Goal: Information Seeking & Learning: Learn about a topic

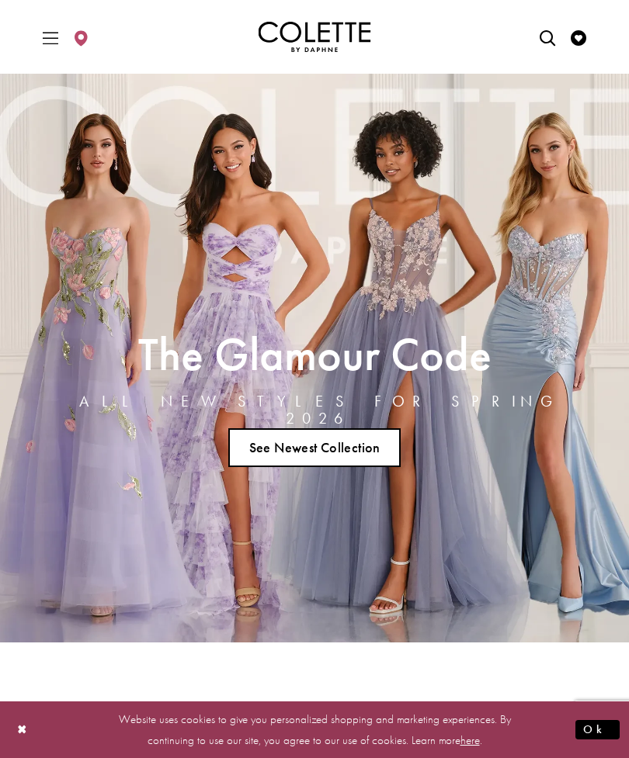
click at [62, 44] on span "Toggle Main Navigation Menu" at bounding box center [50, 37] width 23 height 43
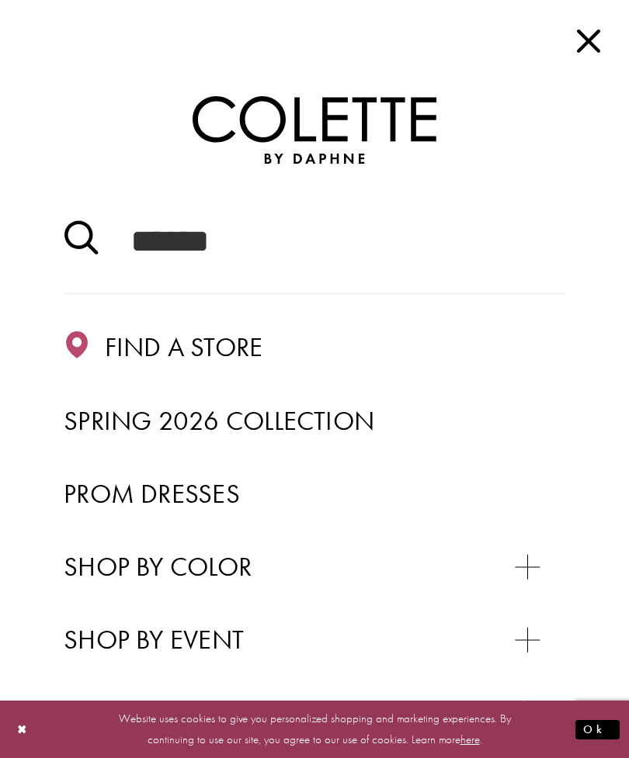
click at [184, 505] on span "Prom Dresses" at bounding box center [152, 494] width 176 height 34
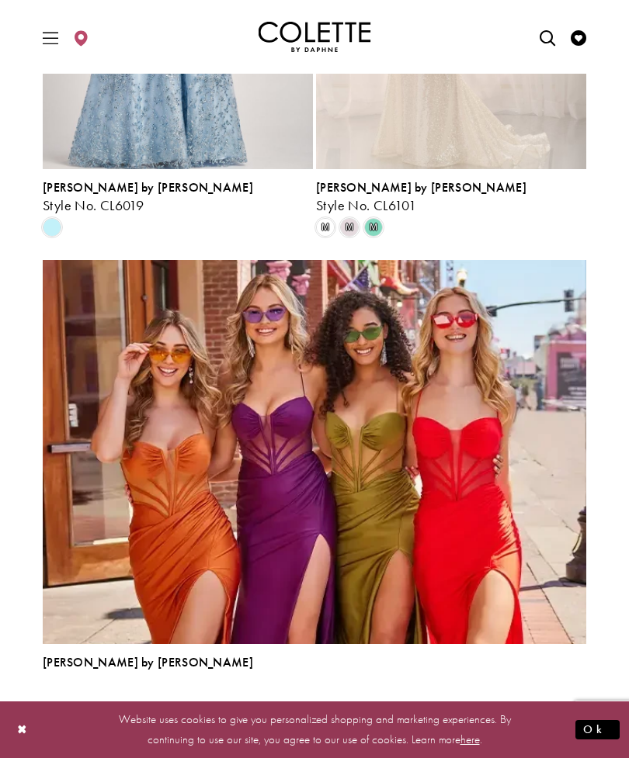
scroll to position [4041, 0]
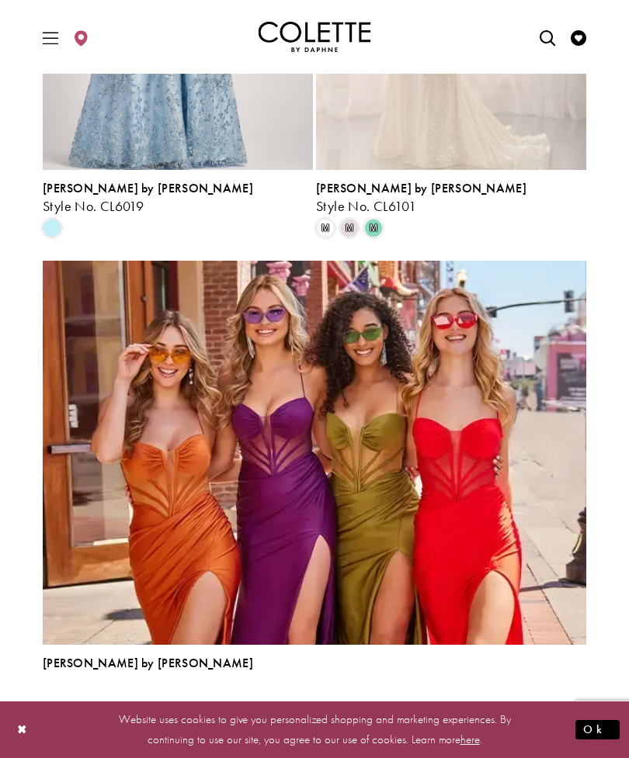
click at [294, 711] on link "2" at bounding box center [288, 715] width 16 height 23
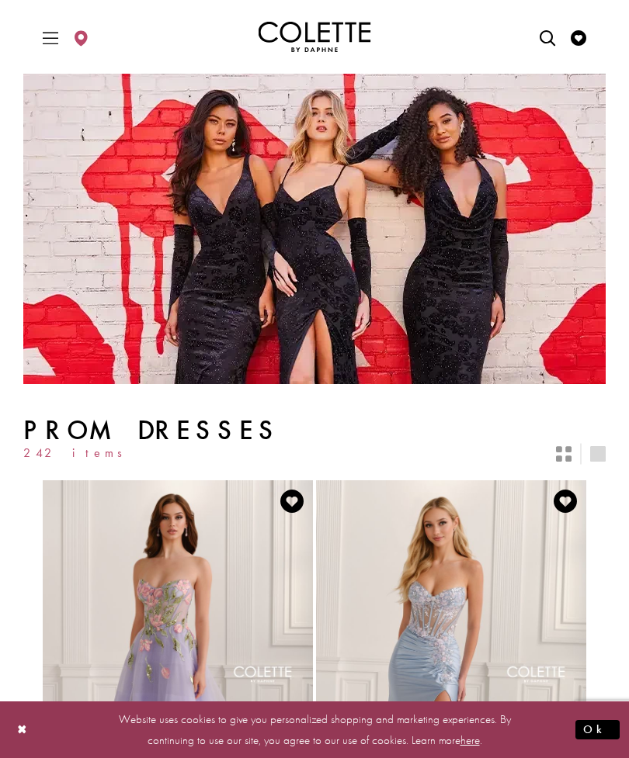
click at [53, 45] on icon "Toggle Main Navigation Menu" at bounding box center [51, 38] width 16 height 16
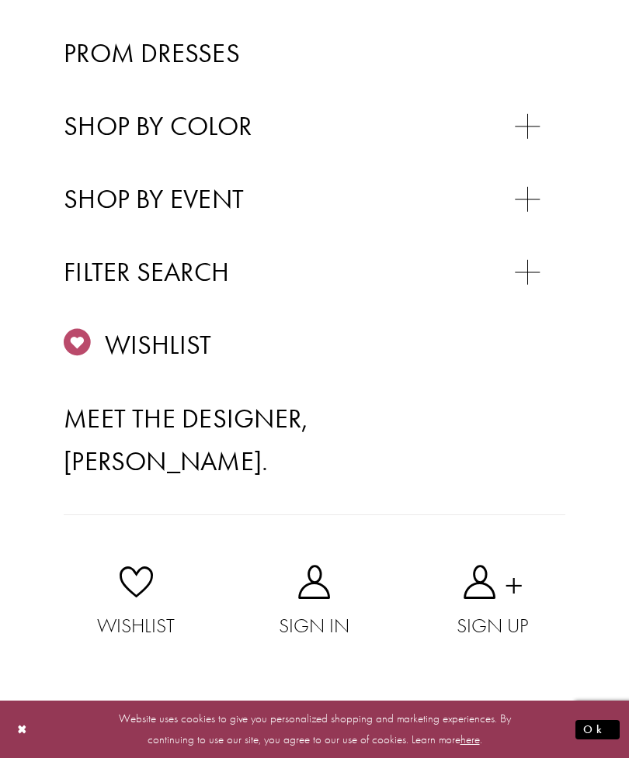
scroll to position [529, 0]
click at [0, 0] on div "Primary block" at bounding box center [0, 0] width 0 height 0
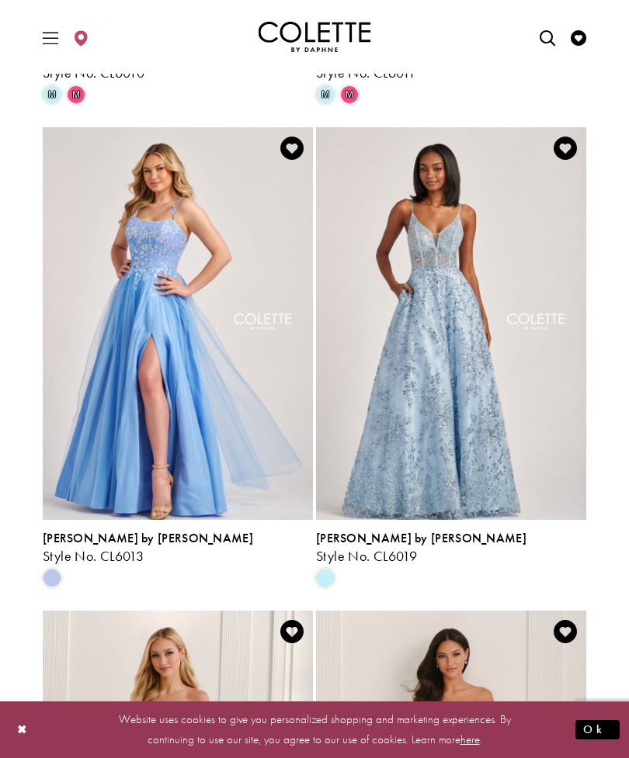
scroll to position [1524, 0]
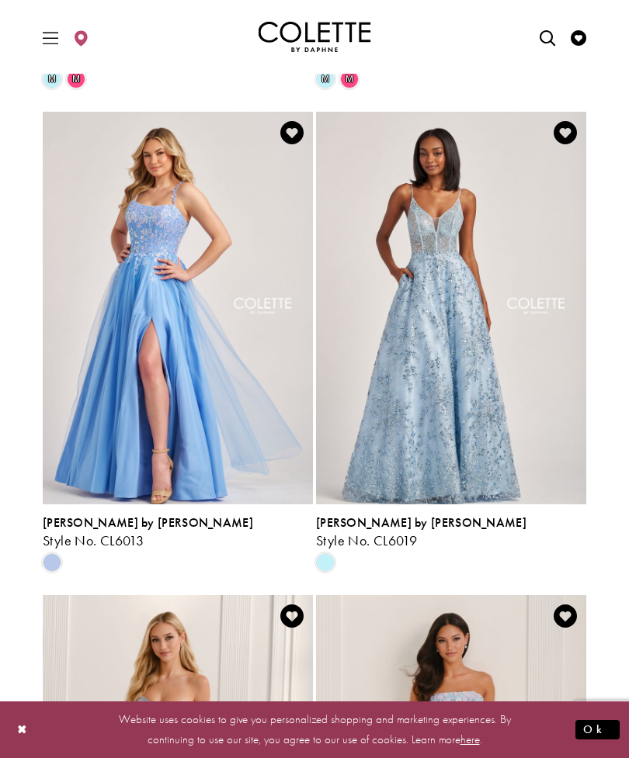
click at [432, 533] on h5 "Style No. CL6019" at bounding box center [451, 541] width 270 height 16
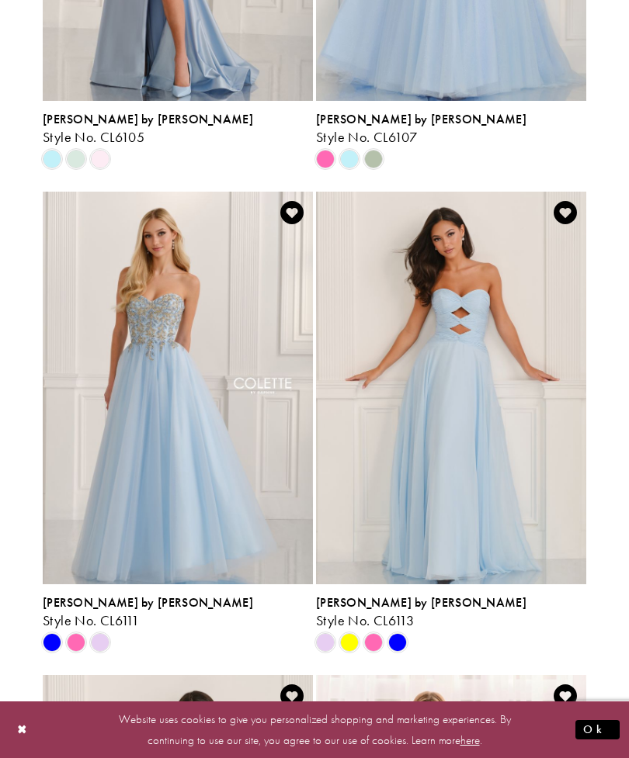
scroll to position [2478, 0]
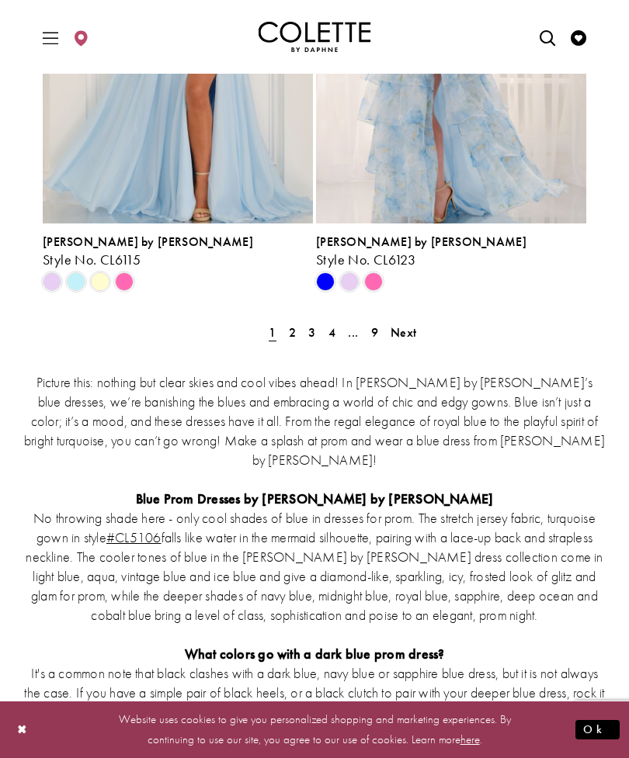
click at [437, 645] on strong "What colors go with a dark blue prom dress?" at bounding box center [315, 654] width 260 height 18
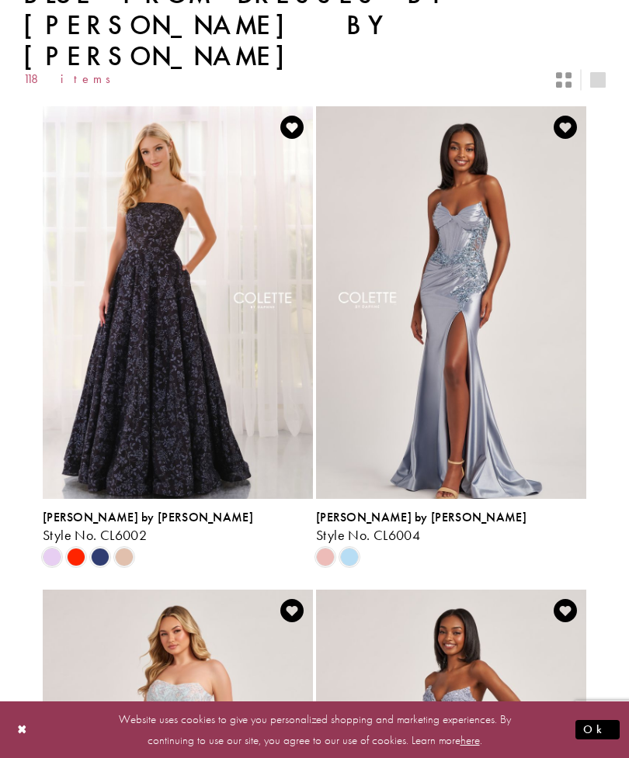
scroll to position [0, 0]
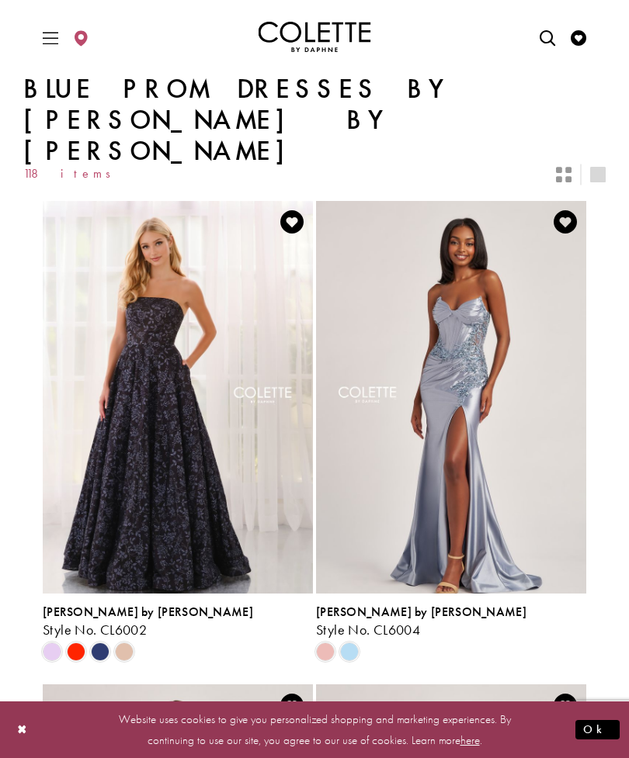
click at [47, 42] on icon "Toggle Main Navigation Menu" at bounding box center [51, 38] width 16 height 16
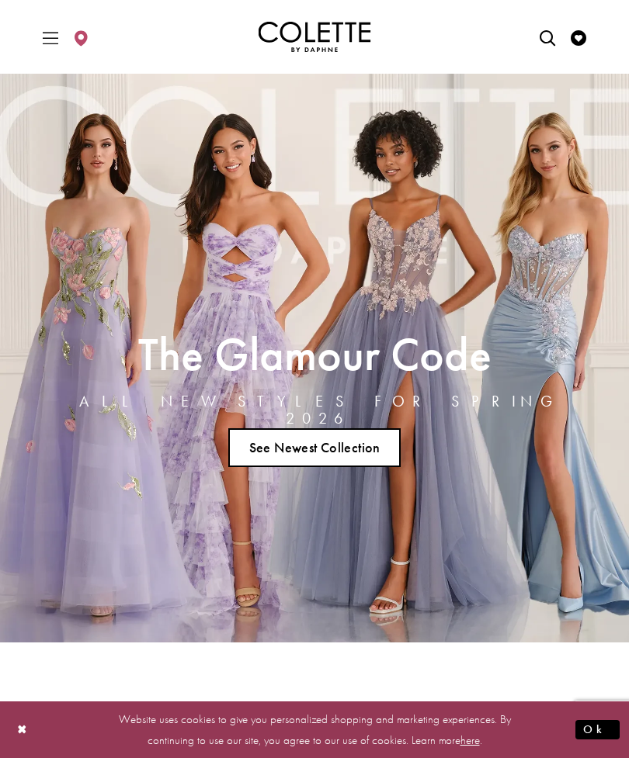
click at [348, 444] on link "See Newest Collection" at bounding box center [314, 447] width 172 height 39
click at [307, 458] on link "See Newest Collection" at bounding box center [314, 447] width 172 height 39
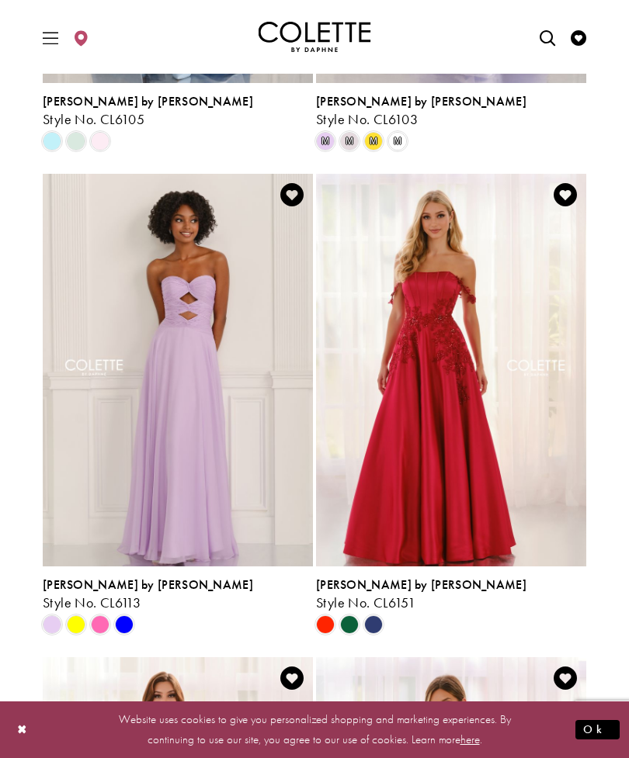
scroll to position [778, 0]
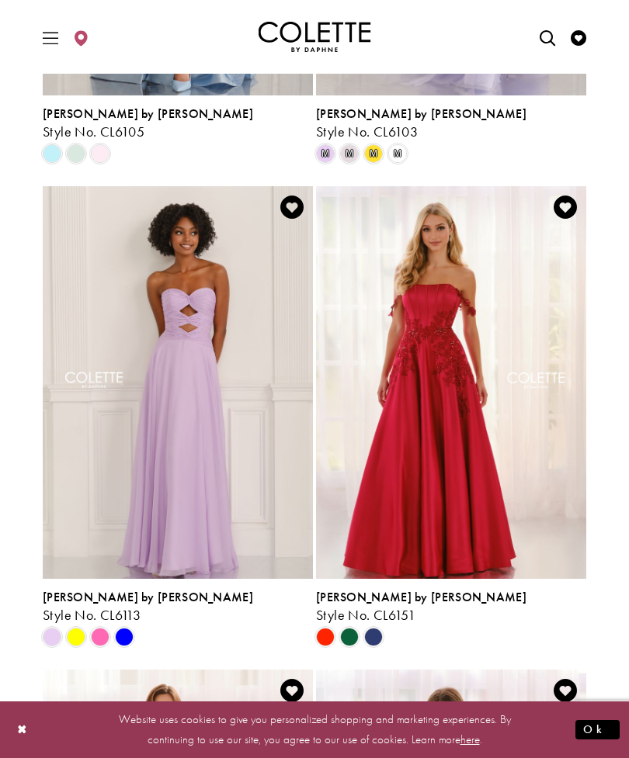
click at [380, 632] on span "Product List" at bounding box center [373, 637] width 19 height 19
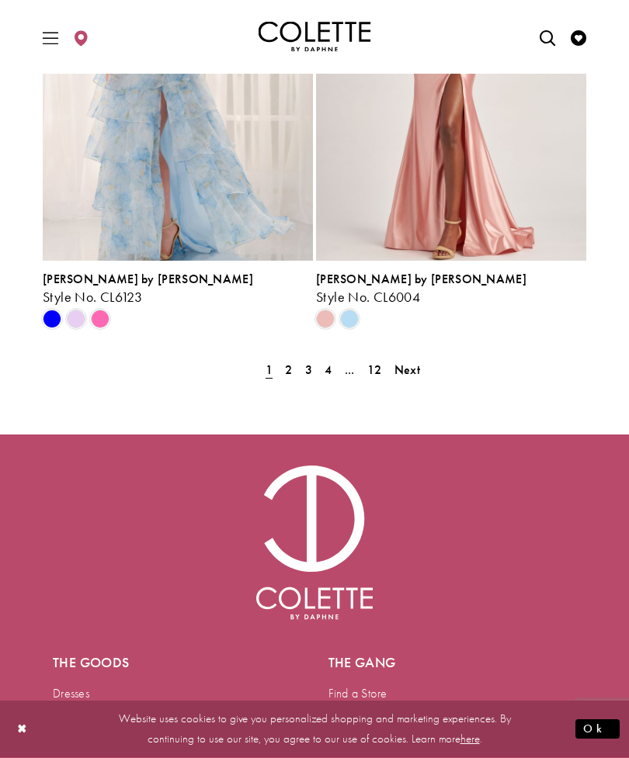
scroll to position [3731, 0]
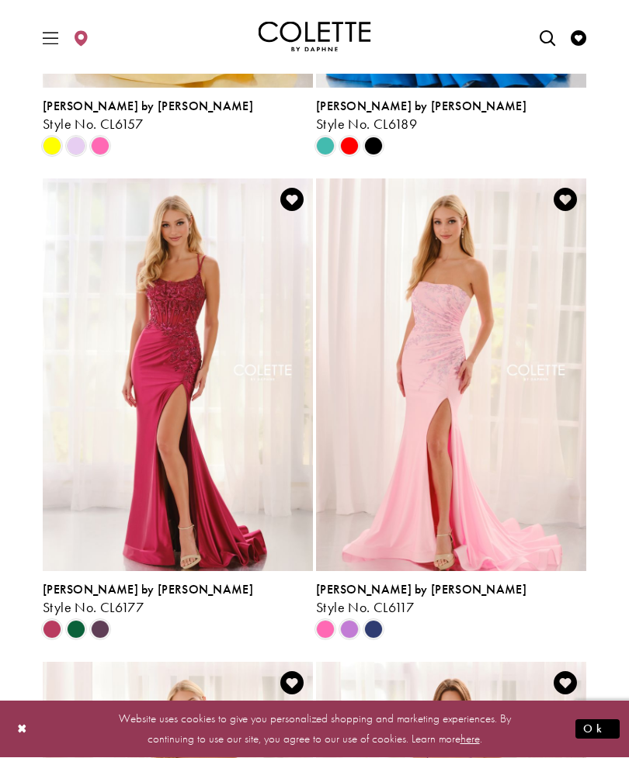
click at [51, 30] on icon "Toggle Main Navigation Menu" at bounding box center [51, 38] width 16 height 16
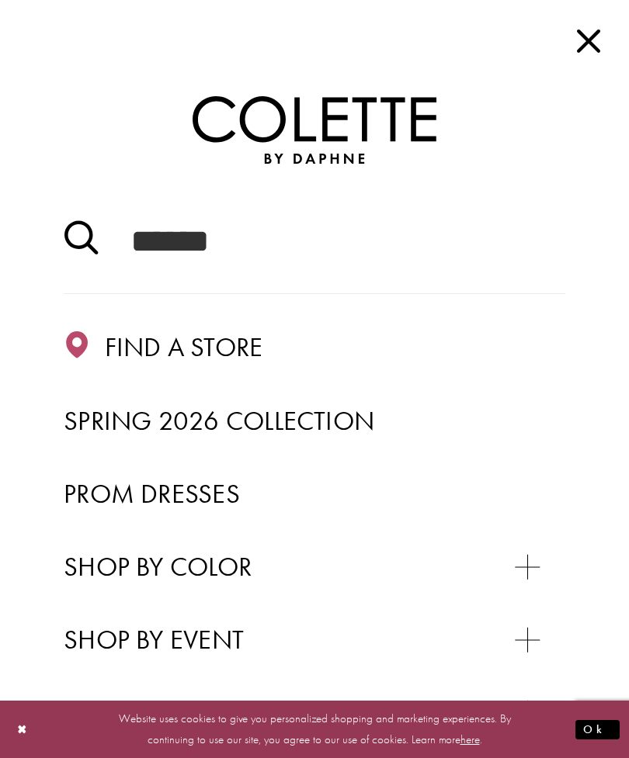
click at [602, 43] on span "Close Main Navbar" at bounding box center [588, 40] width 35 height 35
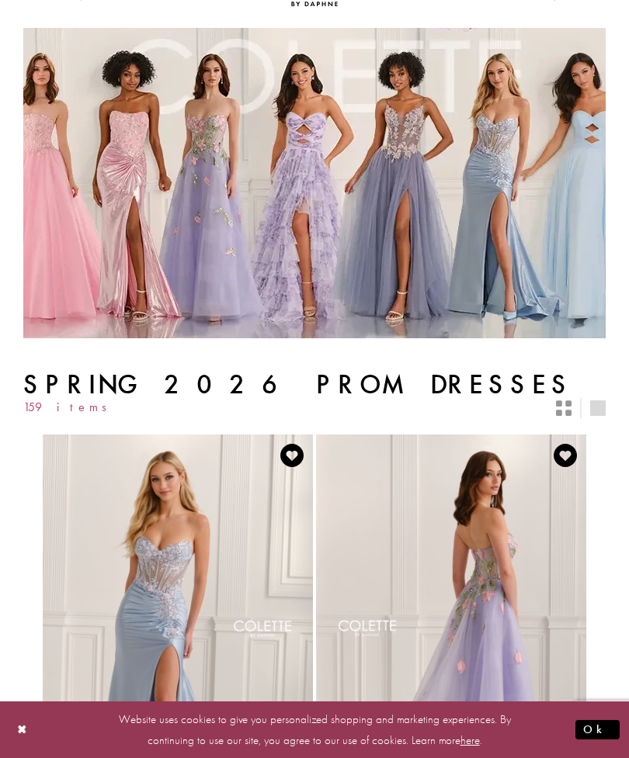
scroll to position [0, 0]
